Goal: Information Seeking & Learning: Learn about a topic

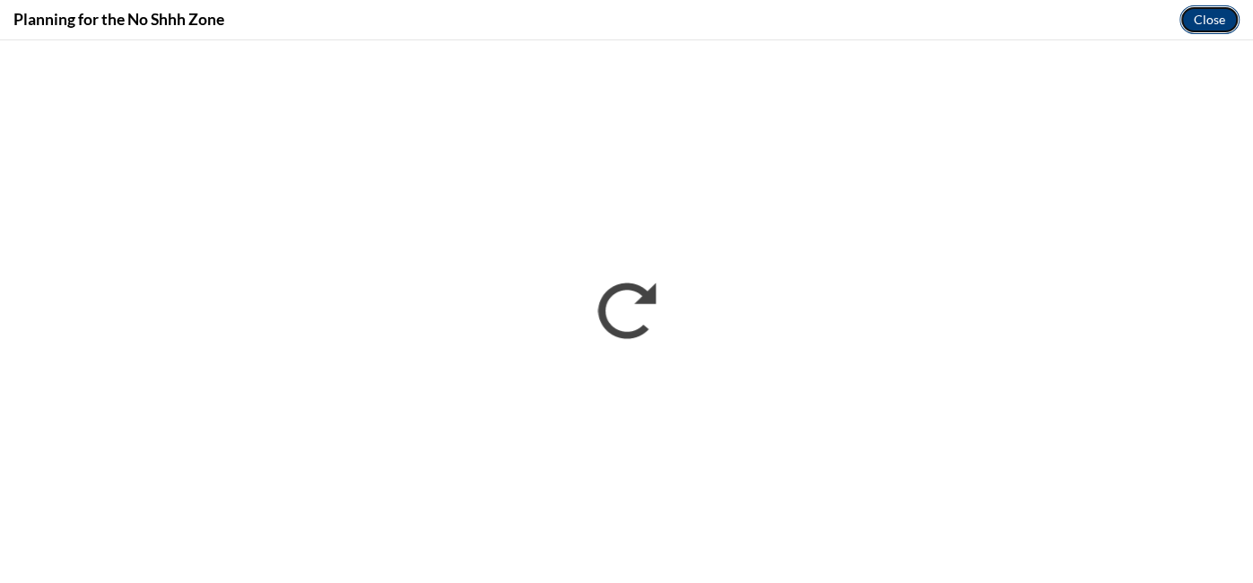
click at [1210, 20] on button "Close" at bounding box center [1209, 19] width 60 height 29
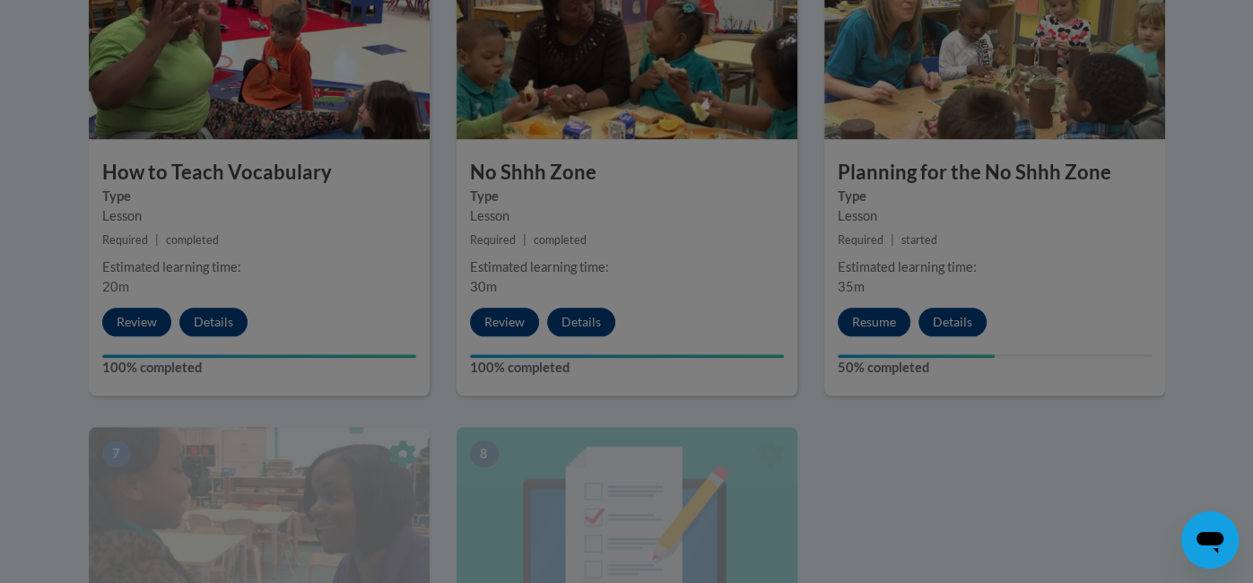
click at [55, 104] on div at bounding box center [626, 291] width 1253 height 583
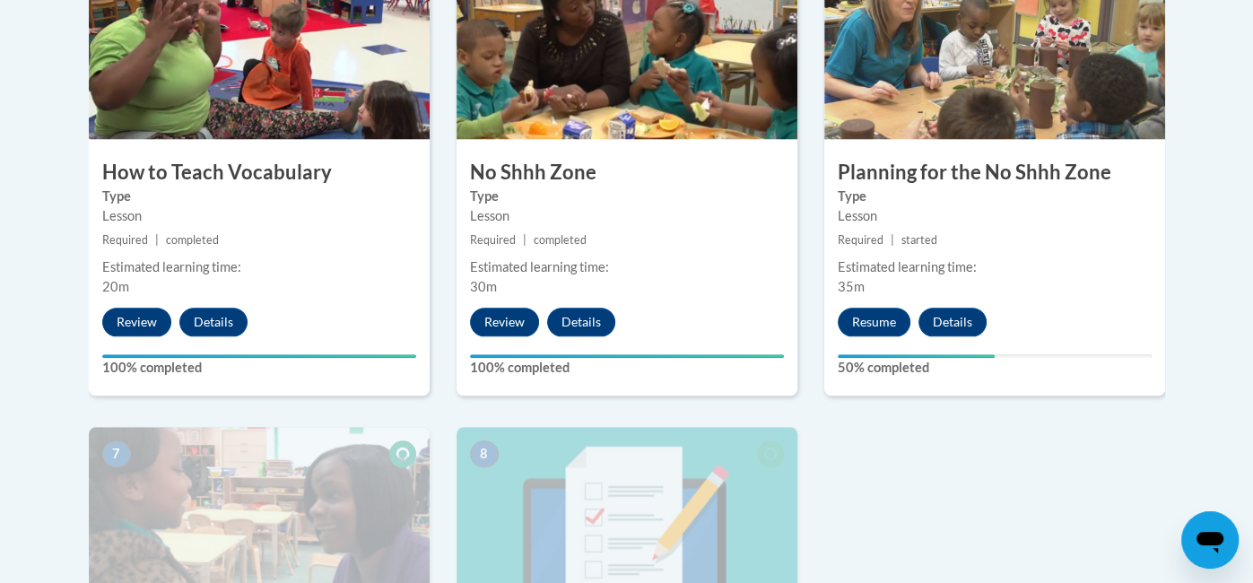
click at [1187, 104] on div "Toggle navigation Overview Lessons Resources Feedback Transcript Overview Recom…" at bounding box center [627, 148] width 1130 height 1647
click at [55, 87] on body "This site uses cookies to help improve your learning experience. By continuing …" at bounding box center [626, 79] width 1253 height 2378
click at [55, 112] on body "This site uses cookies to help improve your learning experience. By continuing …" at bounding box center [626, 79] width 1253 height 2378
click at [1187, 121] on div "Toggle navigation Overview Lessons Resources Feedback Transcript Overview Recom…" at bounding box center [627, 148] width 1130 height 1647
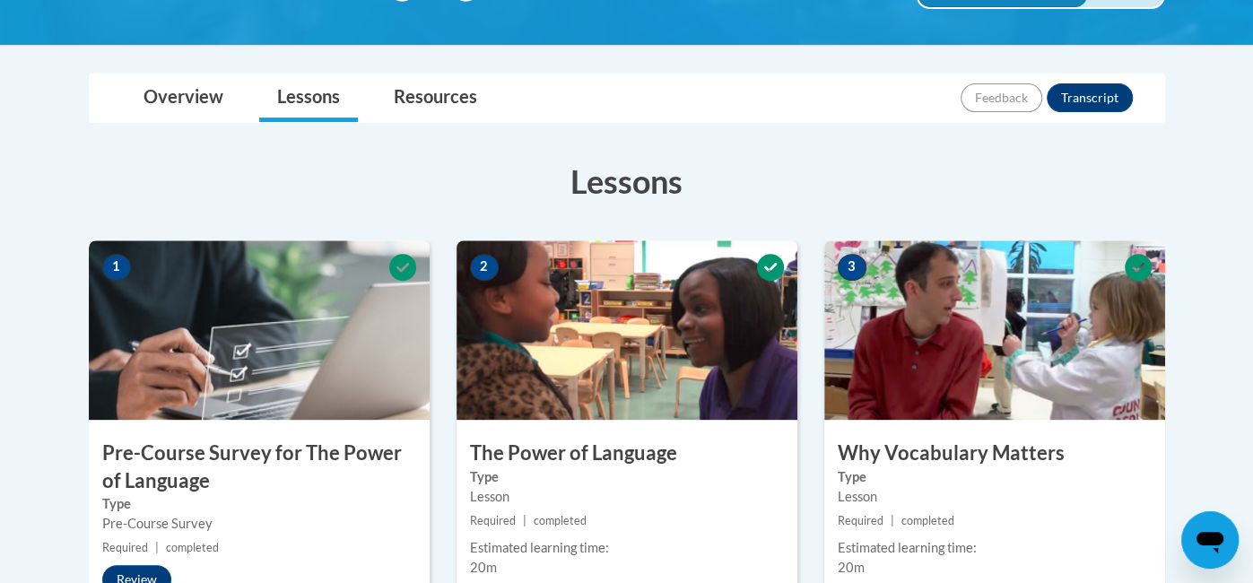
scroll to position [1110, 0]
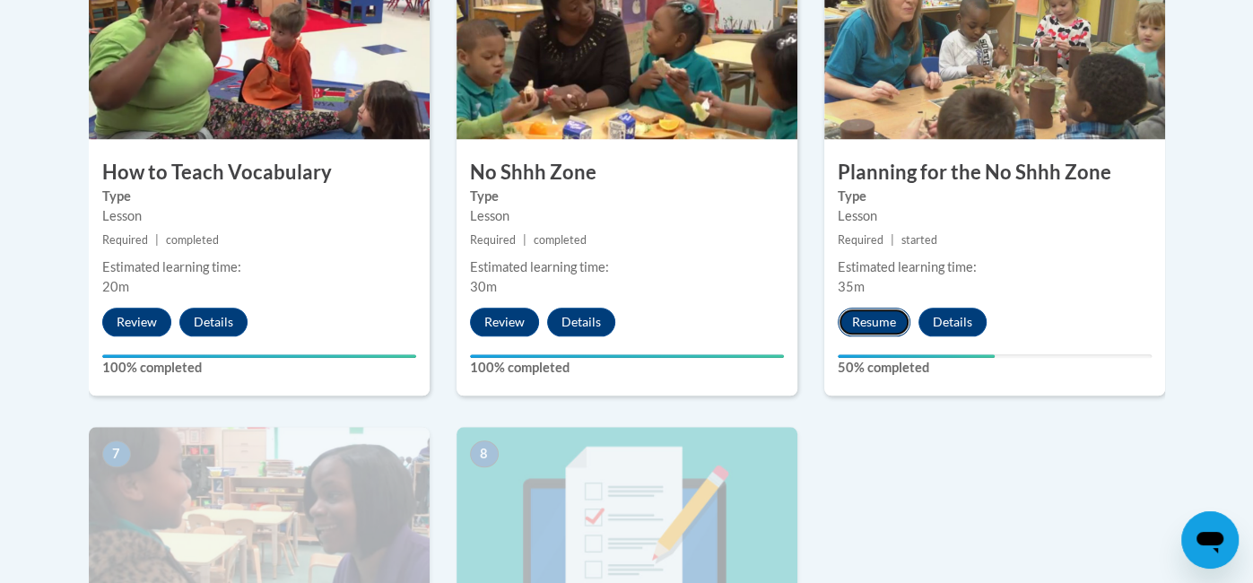
click at [880, 321] on button "Resume" at bounding box center [873, 322] width 73 height 29
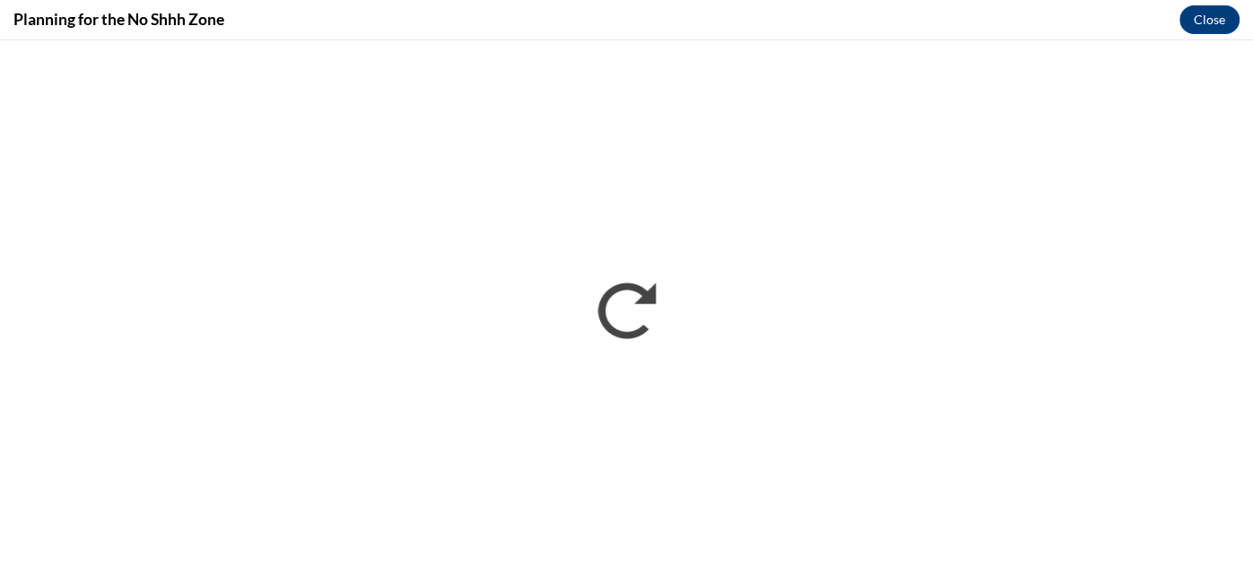
scroll to position [0, 0]
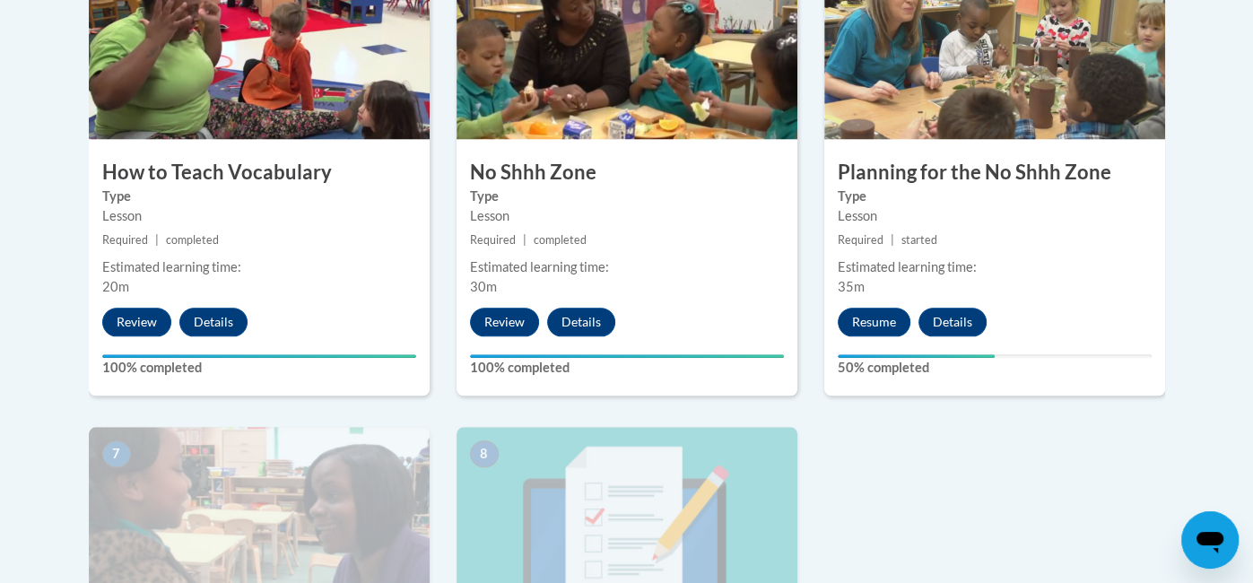
click at [55, 78] on body "This site uses cookies to help improve your learning experience. By continuing …" at bounding box center [626, 79] width 1253 height 2378
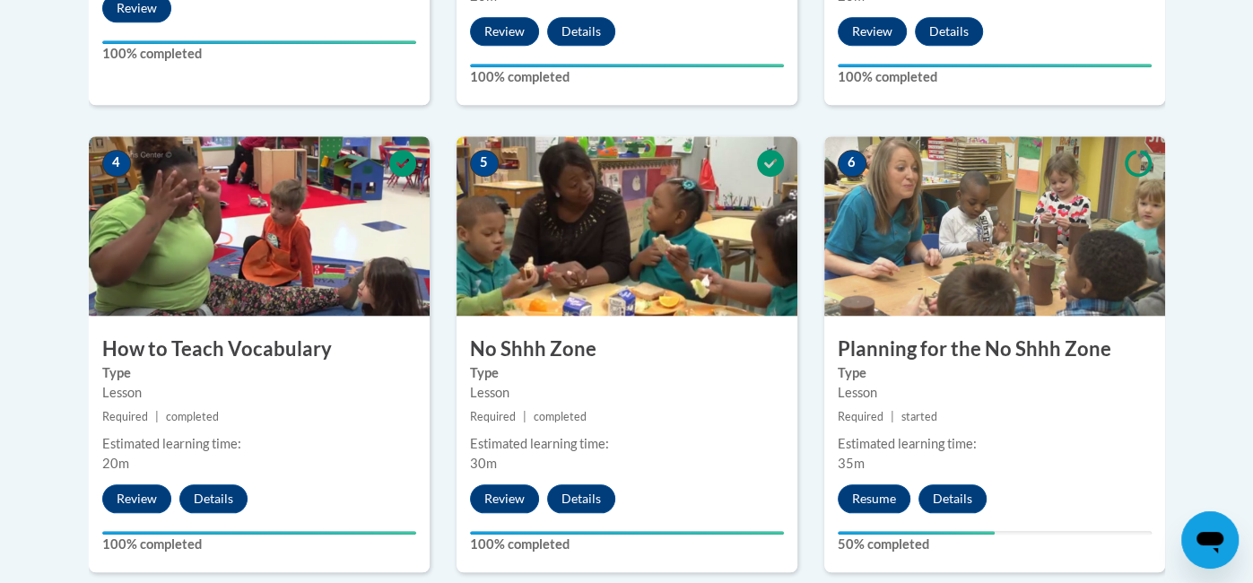
scroll to position [978, 0]
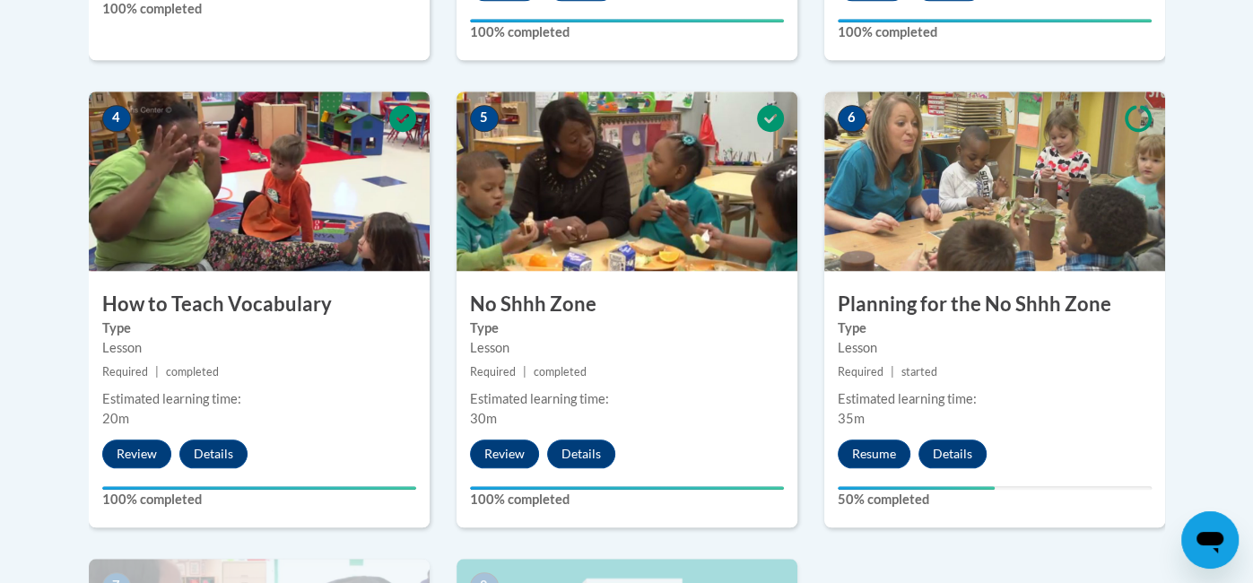
click at [55, 78] on body "This site uses cookies to help improve your learning experience. By continuing …" at bounding box center [626, 211] width 1253 height 2378
click at [55, 70] on body "This site uses cookies to help improve your learning experience. By continuing …" at bounding box center [626, 211] width 1253 height 2378
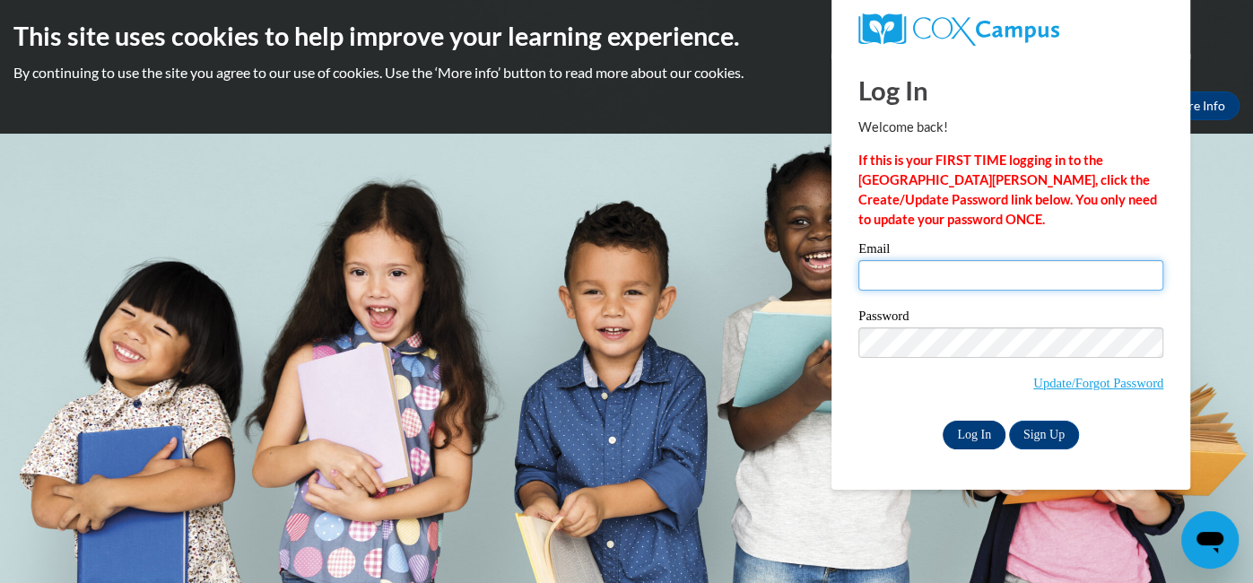
type input "beate_hill@yahoo.com"
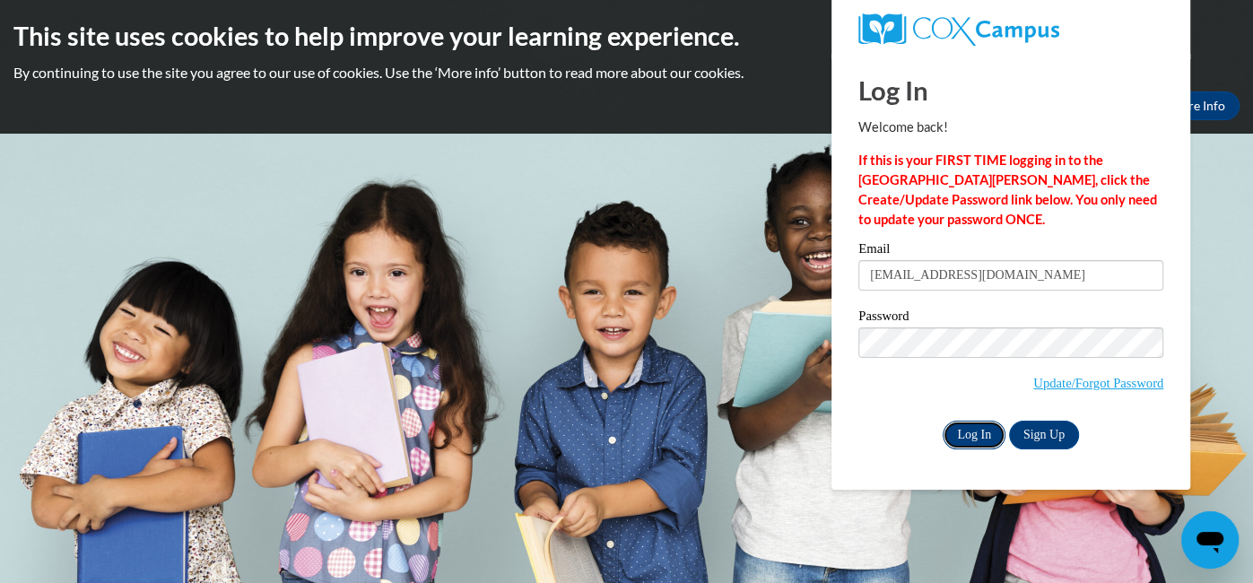
click at [971, 437] on input "Log In" at bounding box center [973, 435] width 63 height 29
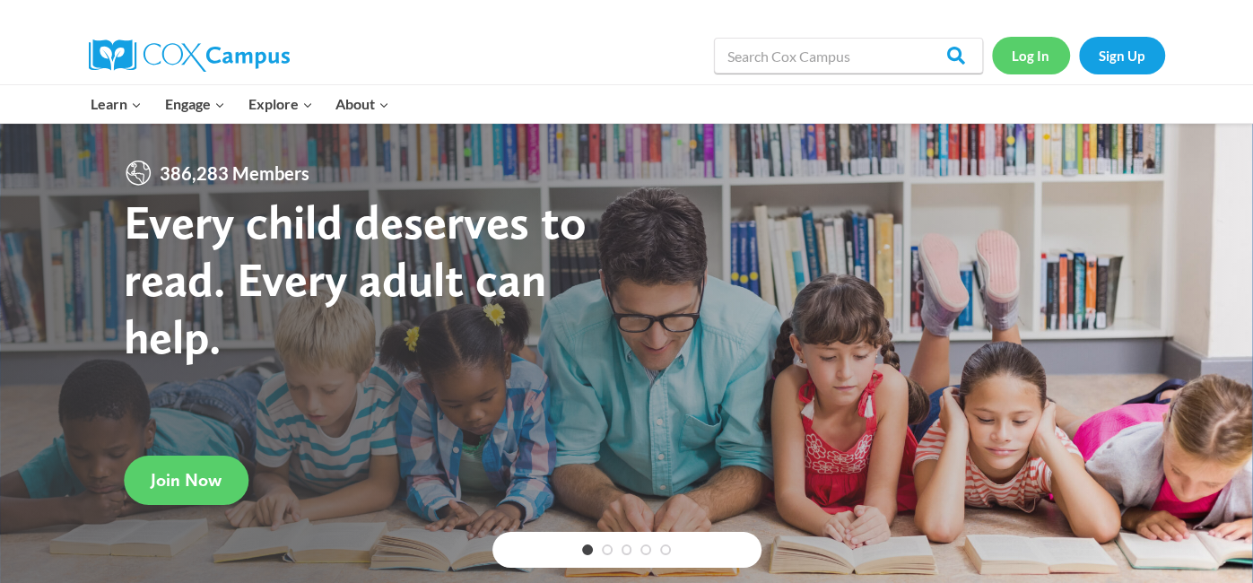
click at [1032, 60] on link "Log In" at bounding box center [1031, 55] width 78 height 37
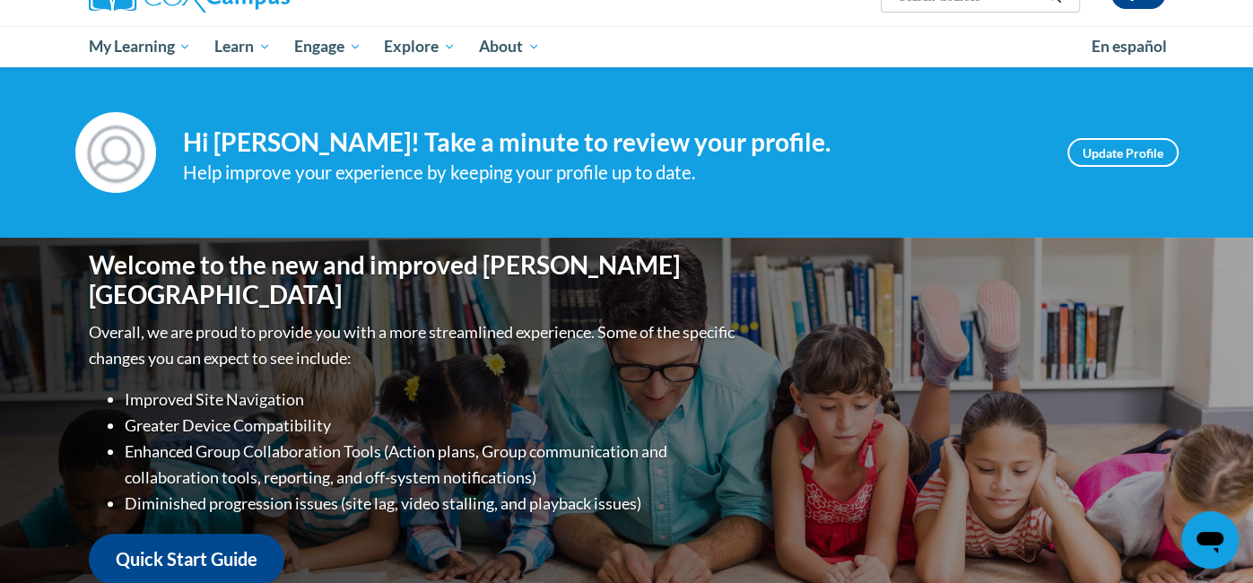
scroll to position [149, 0]
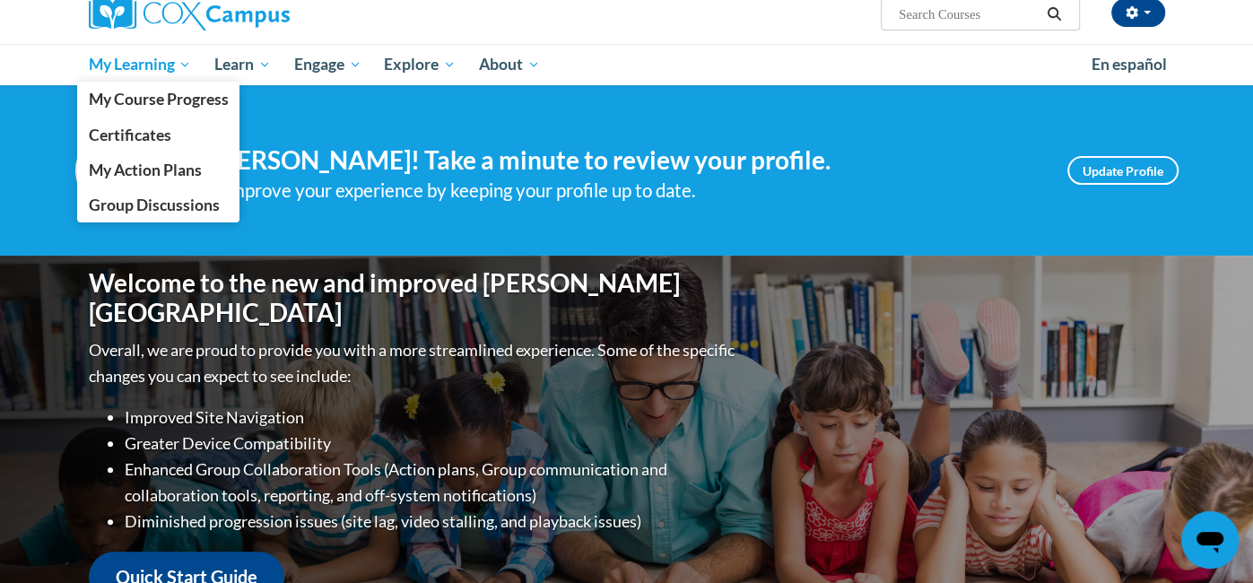
click at [143, 59] on span "My Learning" at bounding box center [139, 65] width 103 height 22
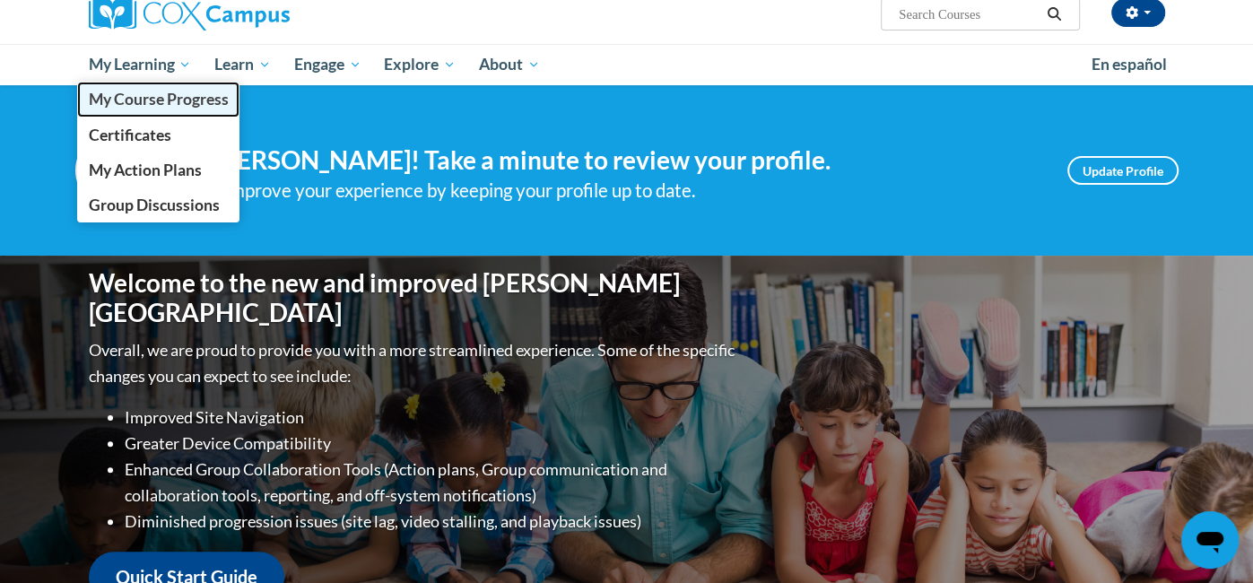
click at [154, 104] on span "My Course Progress" at bounding box center [158, 99] width 140 height 19
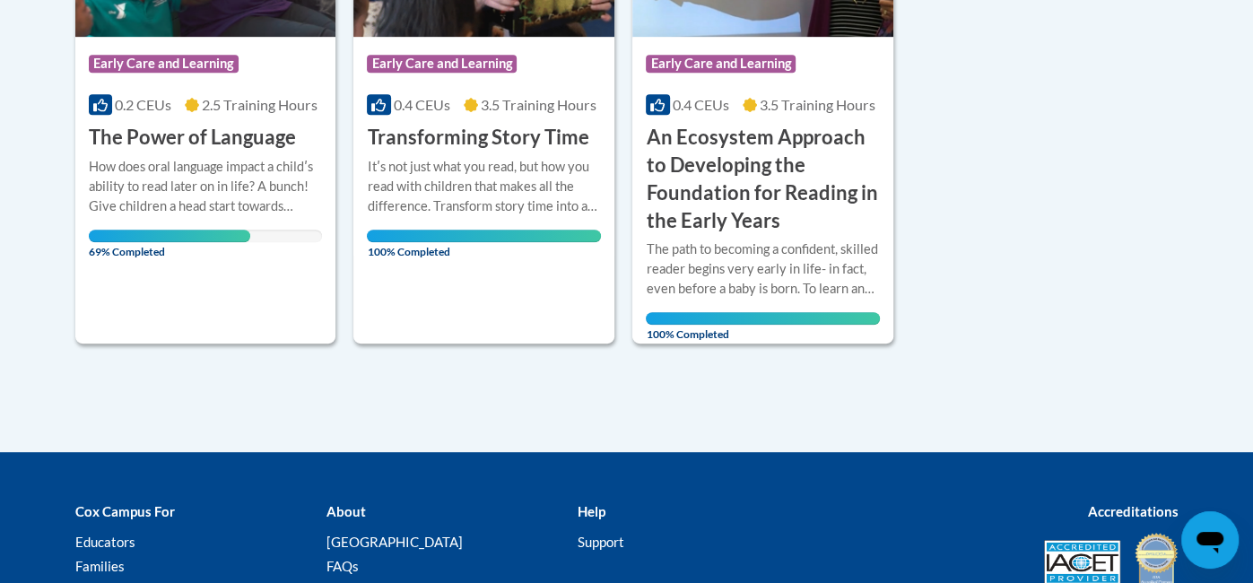
scroll to position [626, 0]
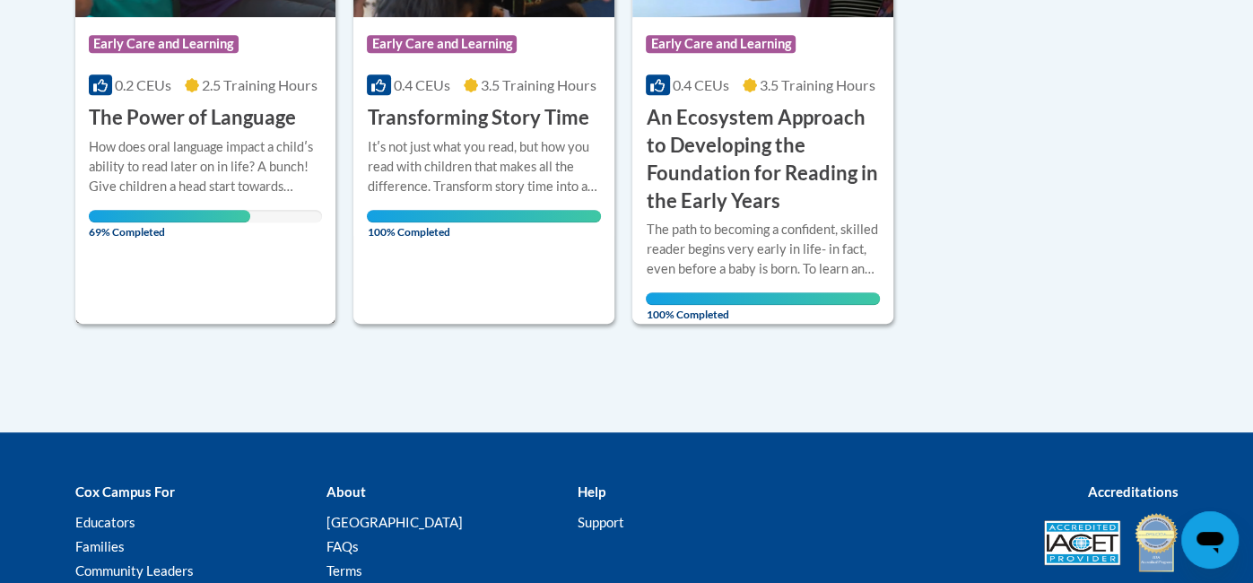
click at [266, 126] on h3 "The Power of Language" at bounding box center [192, 118] width 207 height 28
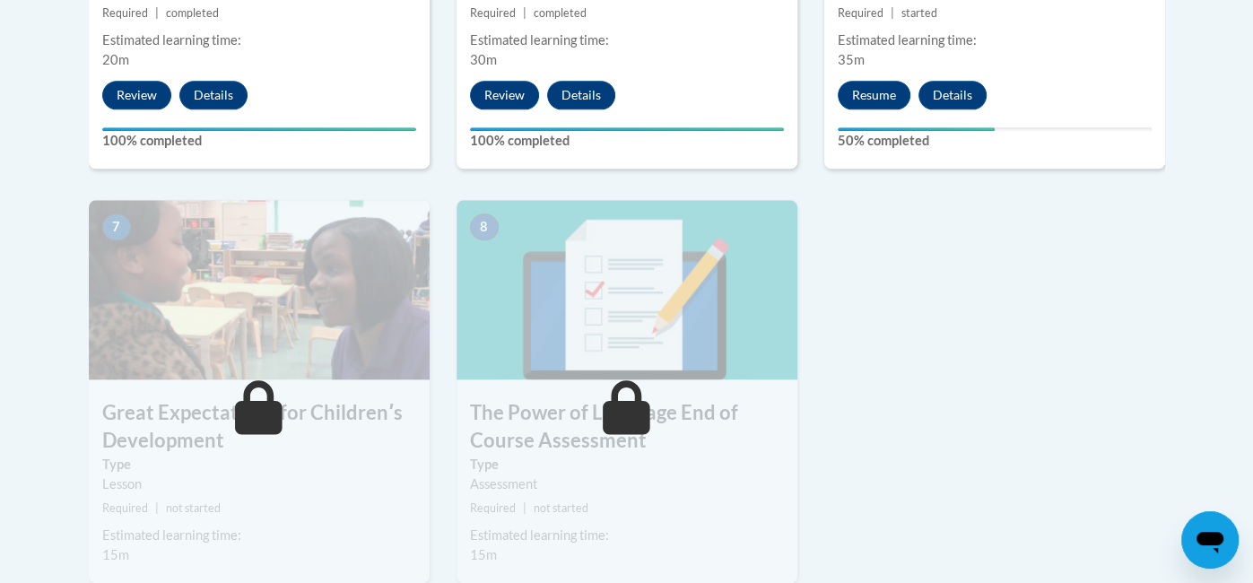
scroll to position [1339, 0]
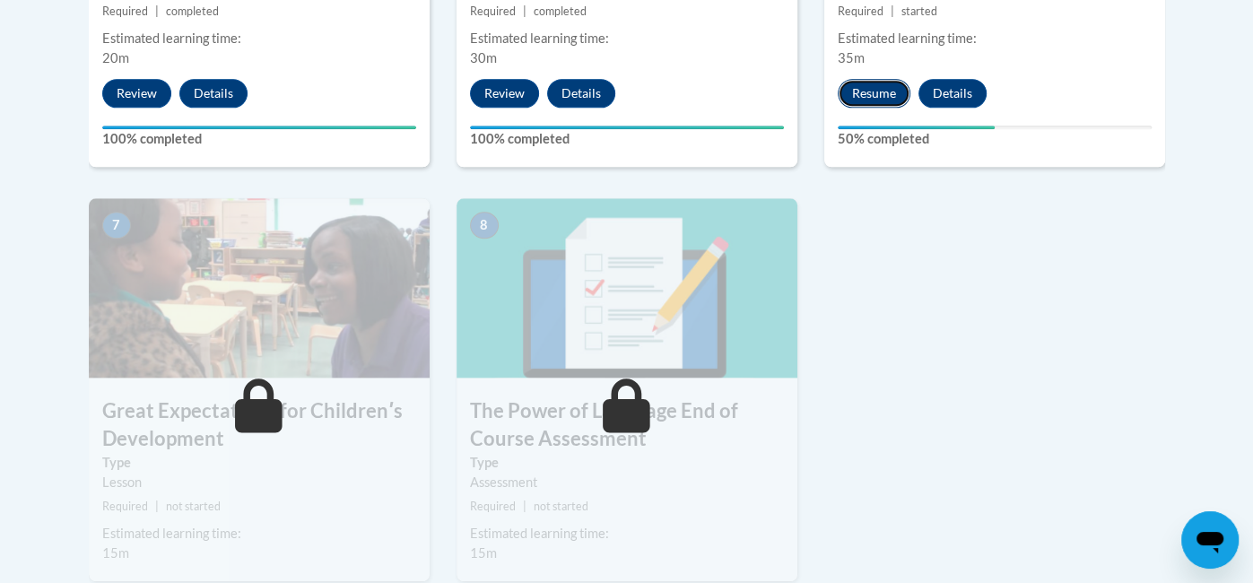
click at [874, 95] on button "Resume" at bounding box center [873, 93] width 73 height 29
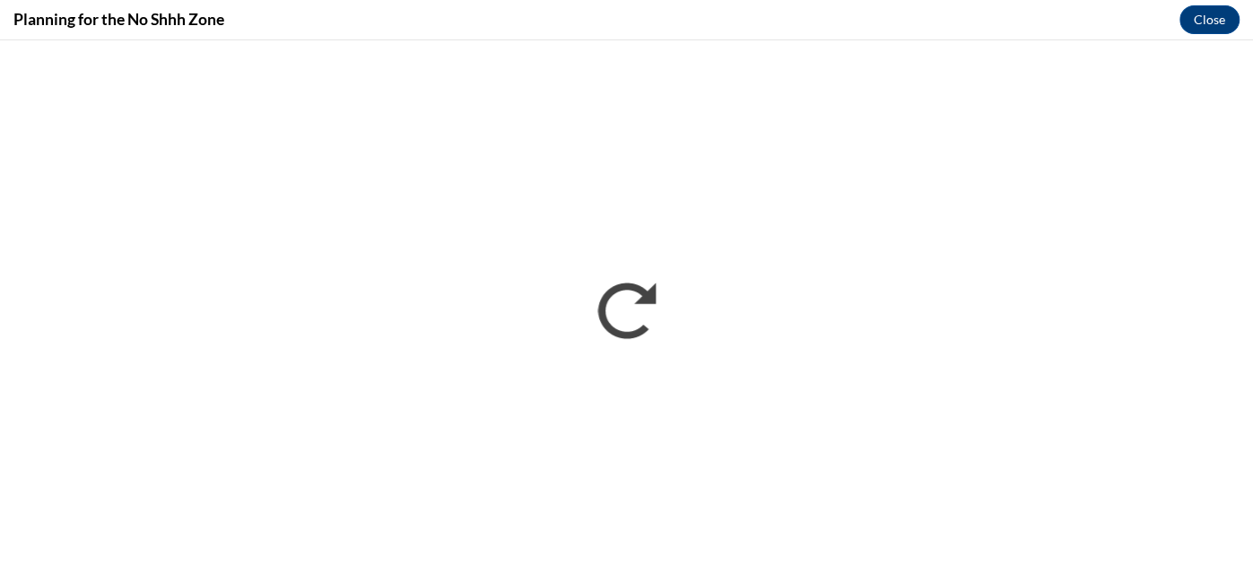
scroll to position [0, 0]
